Goal: Find specific page/section: Find specific page/section

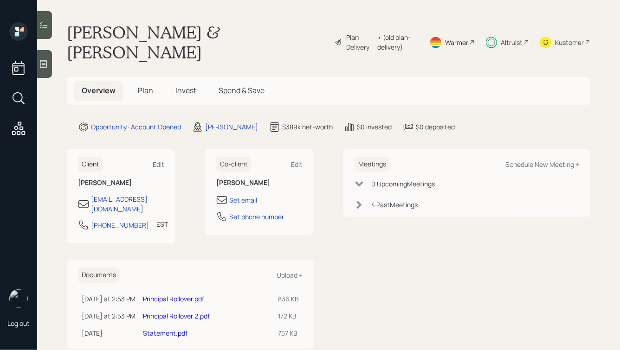
click at [130, 81] on h5 "Plan" at bounding box center [145, 91] width 30 height 20
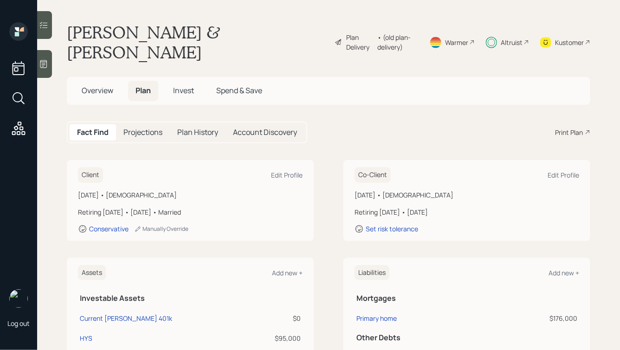
drag, startPoint x: 221, startPoint y: 193, endPoint x: 90, endPoint y: 145, distance: 139.1
click at [90, 160] on div "Client Edit Profile [DATE] • [DEMOGRAPHIC_DATA] Retiring [DATE] • [DATE] • Marr…" at bounding box center [190, 200] width 247 height 81
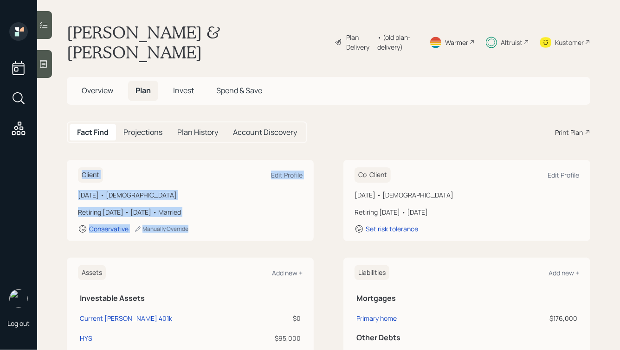
drag, startPoint x: 77, startPoint y: 147, endPoint x: 226, endPoint y: 225, distance: 168.7
drag, startPoint x: 243, startPoint y: 224, endPoint x: 80, endPoint y: 125, distance: 190.1
click at [80, 125] on main "[PERSON_NAME] & [PERSON_NAME] Plan Delivery • (old plan-delivery) Warmer Altrui…" at bounding box center [328, 175] width 583 height 350
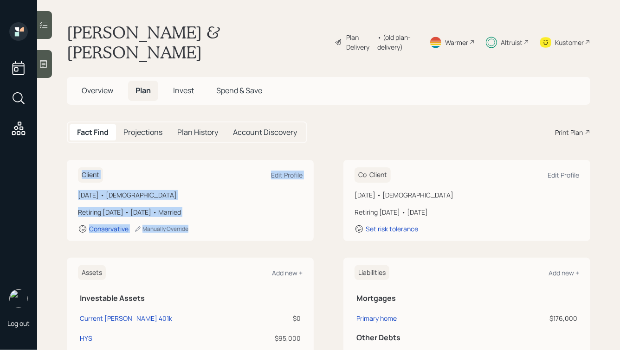
click at [97, 140] on main "[PERSON_NAME] & [PERSON_NAME] Plan Delivery • (old plan-delivery) Warmer Altrui…" at bounding box center [328, 175] width 583 height 350
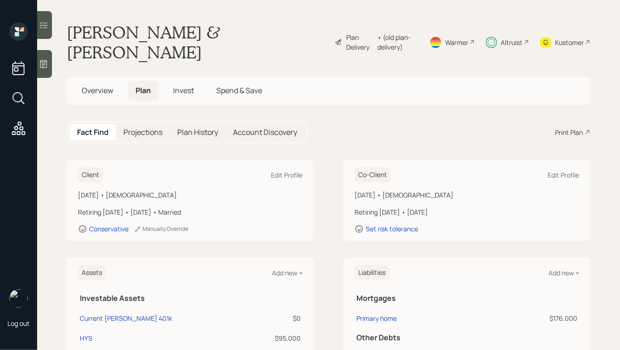
click at [92, 85] on span "Overview" at bounding box center [98, 90] width 32 height 10
